Goal: Find contact information: Obtain details needed to contact an individual or organization

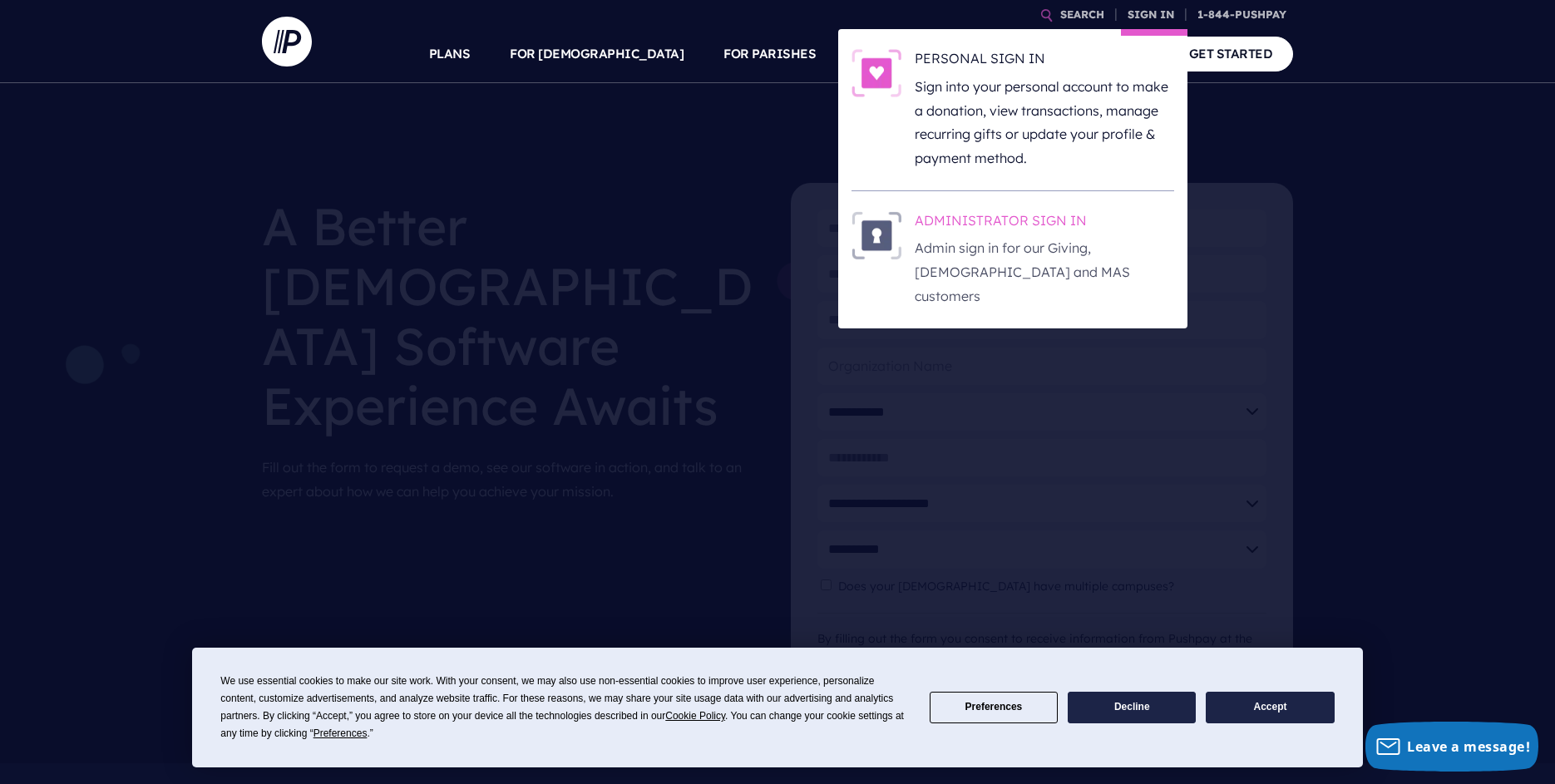
click at [1024, 250] on p "Admin sign in for our Giving, [DEMOGRAPHIC_DATA] and MAS customers" at bounding box center [1044, 272] width 259 height 72
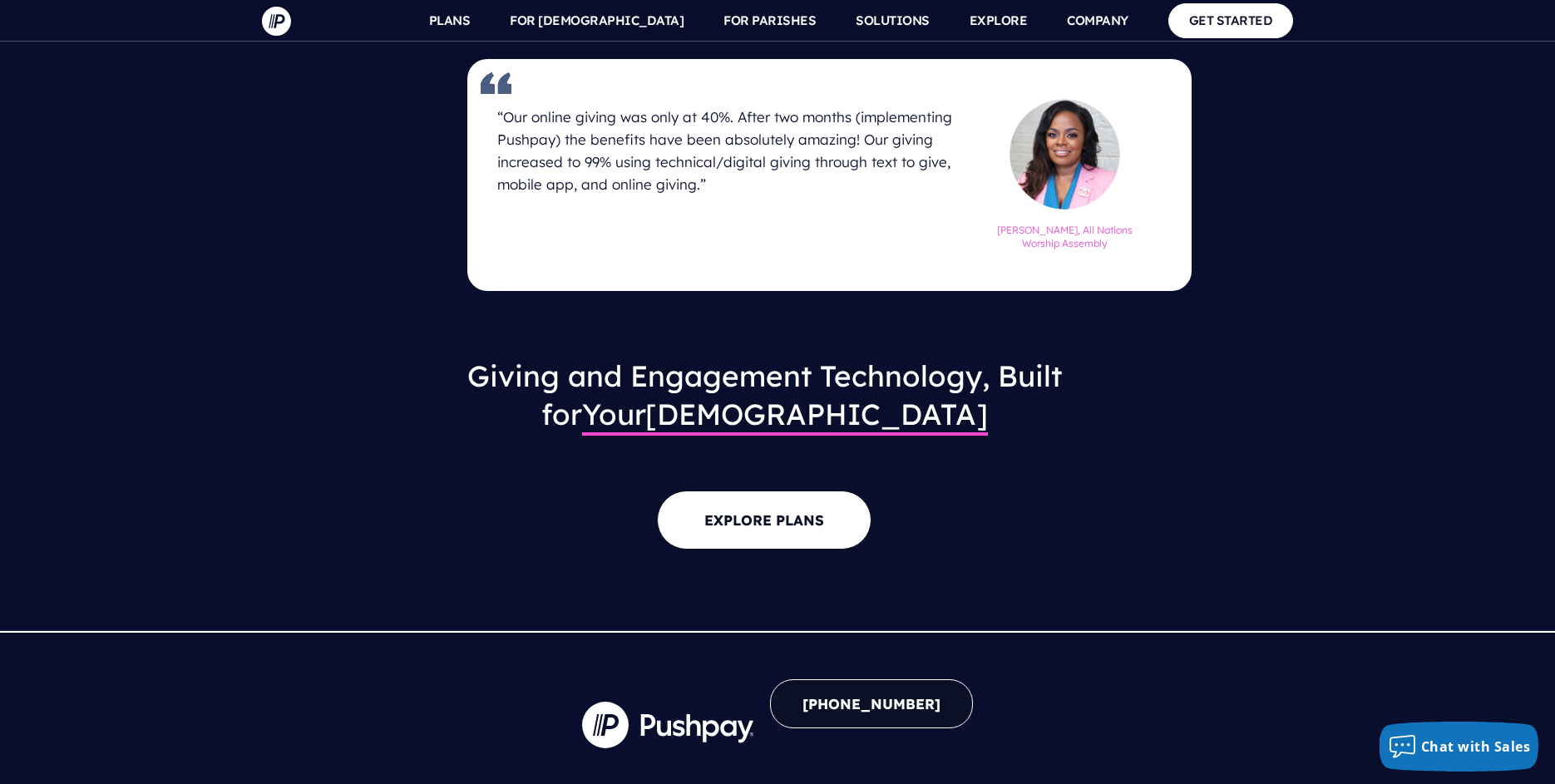
scroll to position [2099, 0]
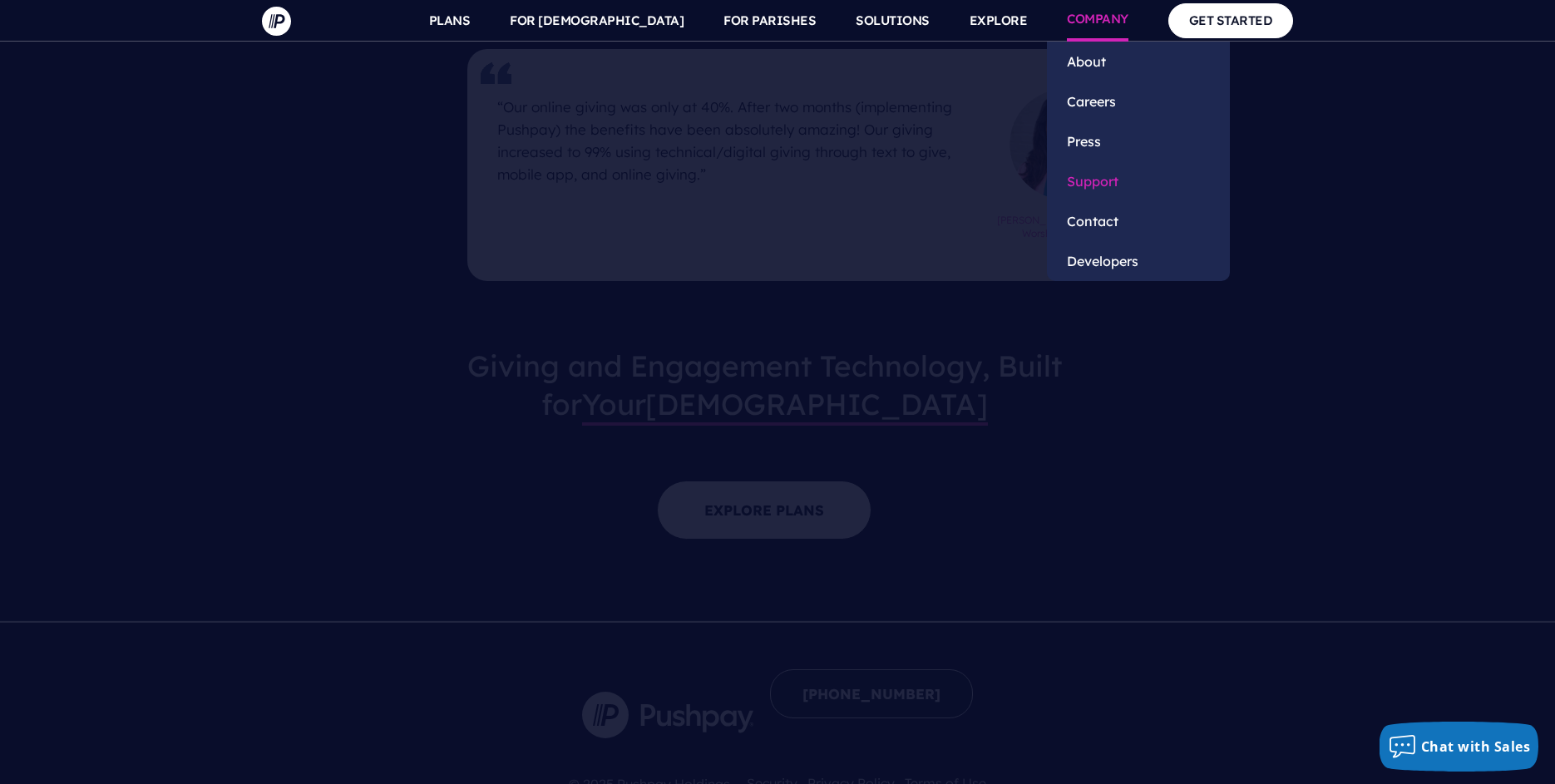
click at [1098, 181] on link "Support" at bounding box center [1138, 182] width 183 height 40
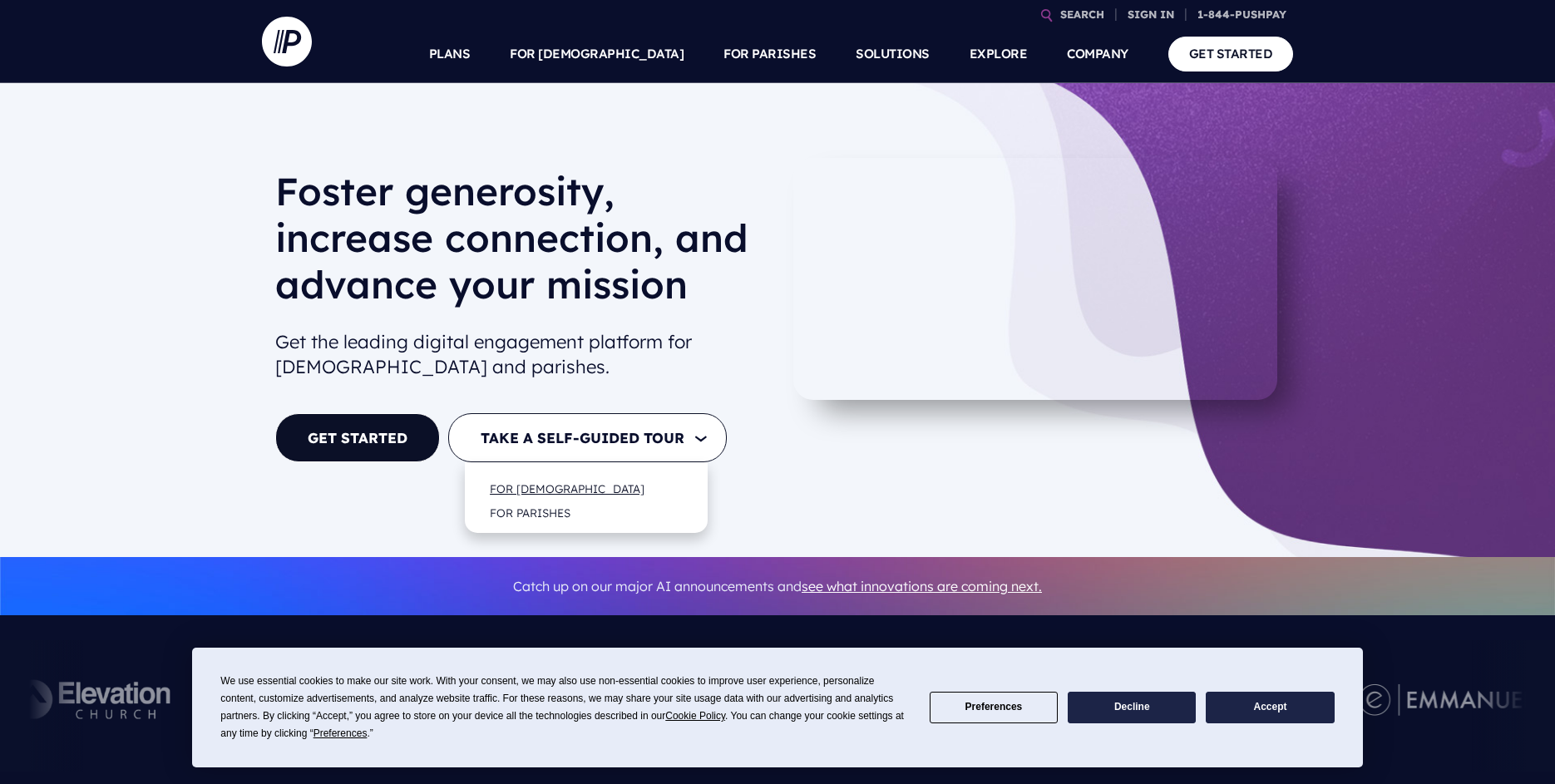
click at [560, 484] on link "FOR [DEMOGRAPHIC_DATA]" at bounding box center [567, 488] width 188 height 39
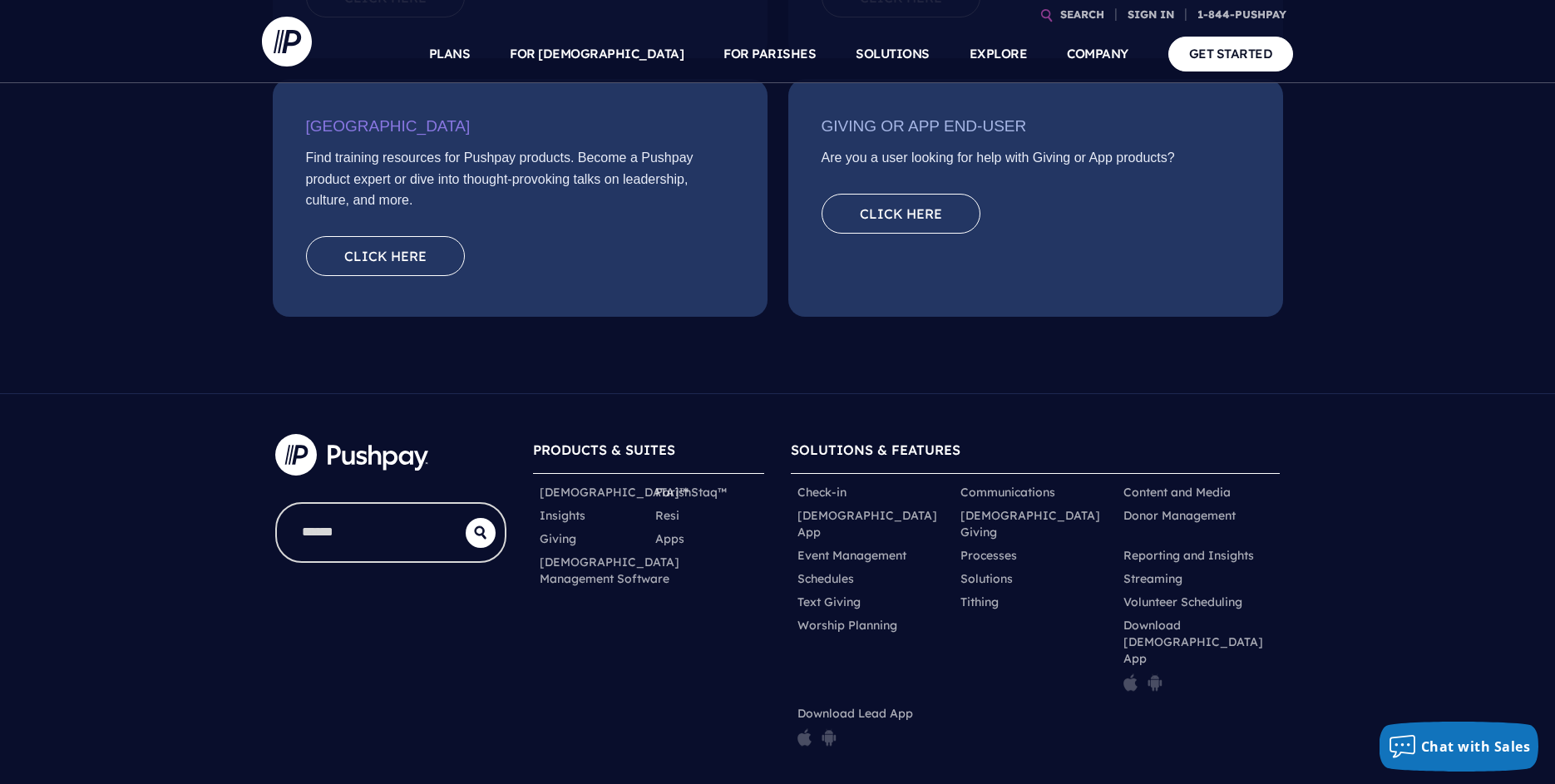
scroll to position [665, 0]
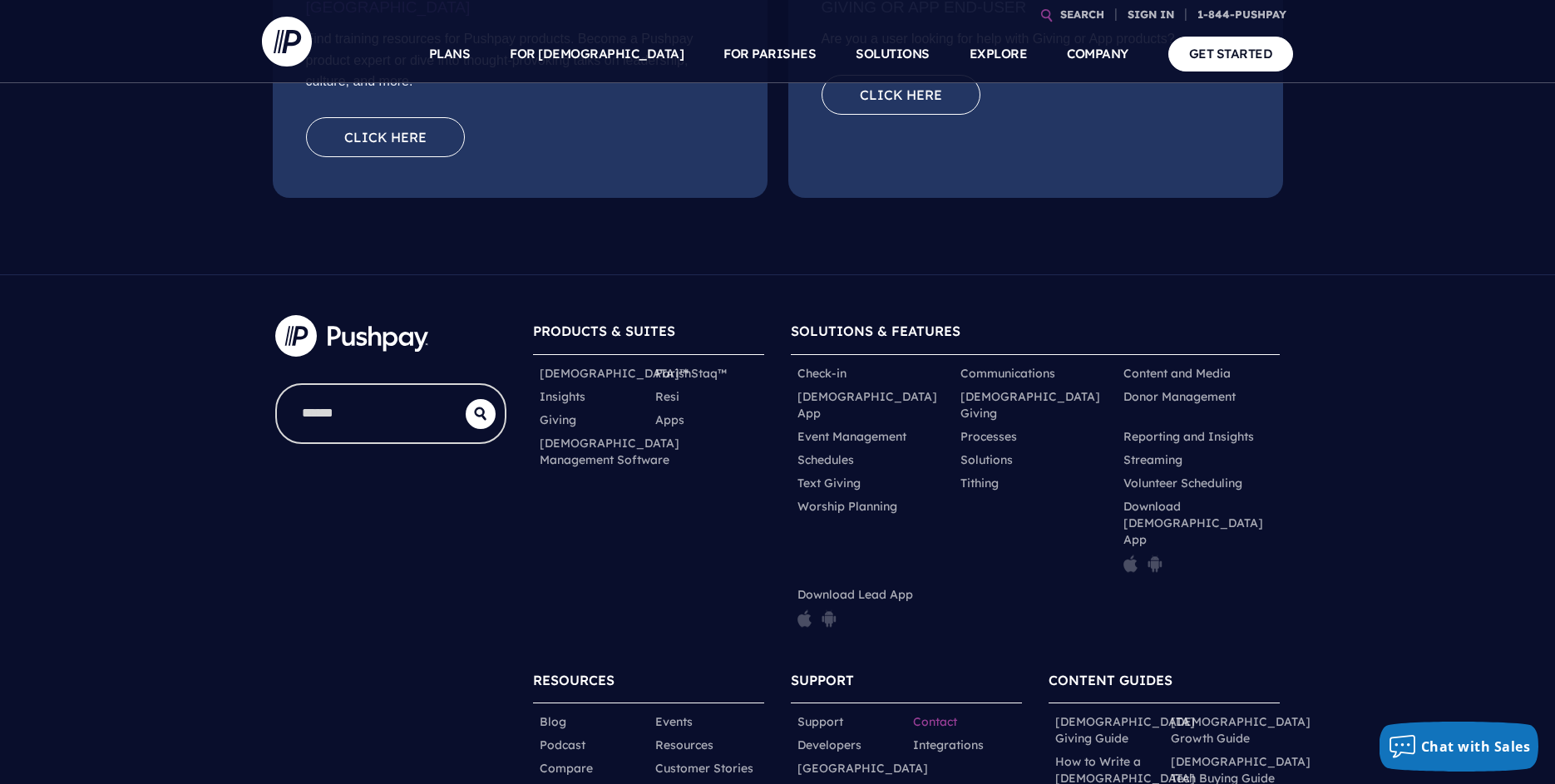
click at [943, 713] on link "Contact" at bounding box center [935, 721] width 44 height 16
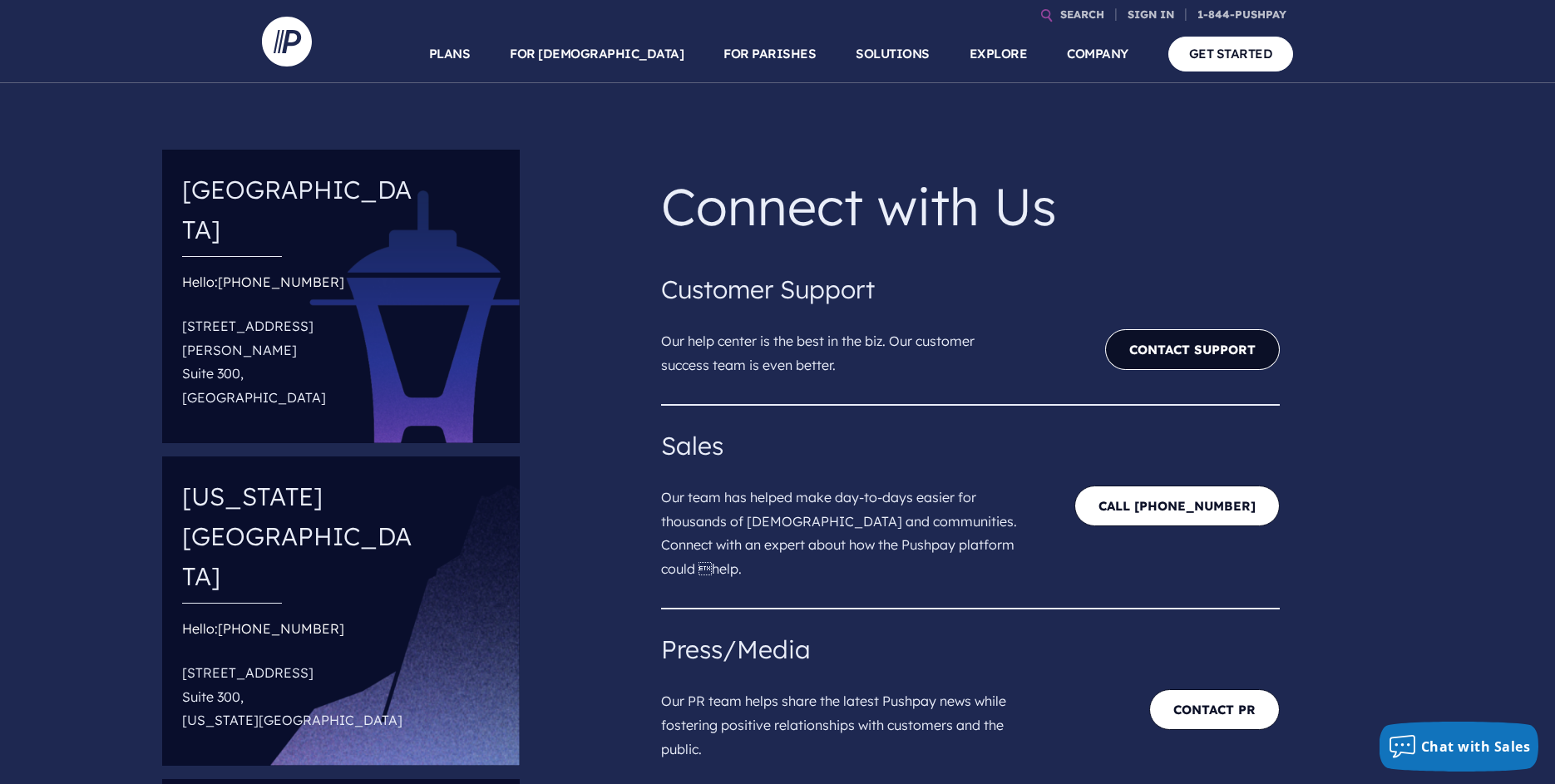
click at [1207, 351] on link "Contact Support" at bounding box center [1192, 349] width 174 height 41
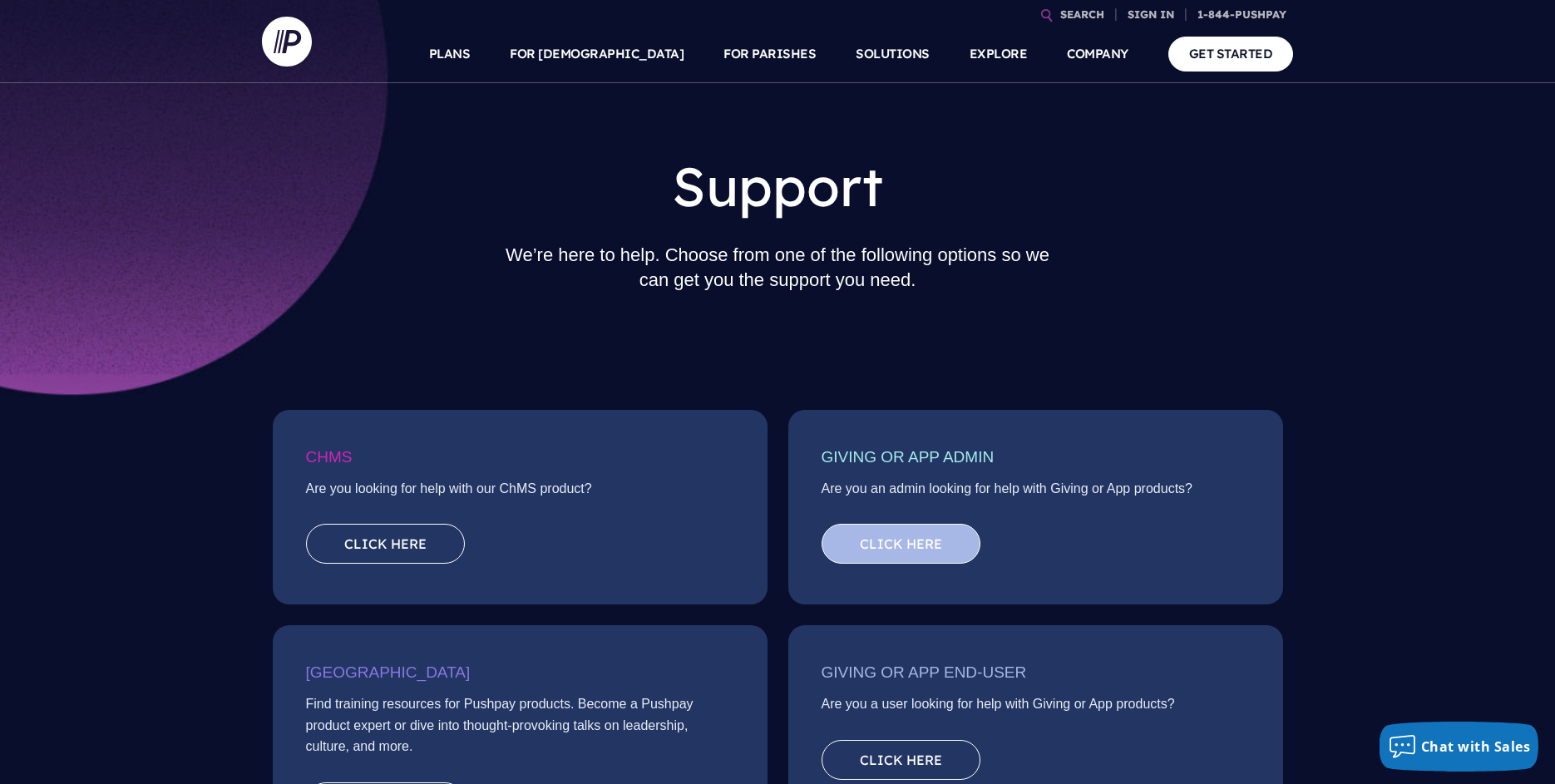
click at [889, 547] on link "Click here" at bounding box center [901, 543] width 159 height 40
